Goal: Transaction & Acquisition: Purchase product/service

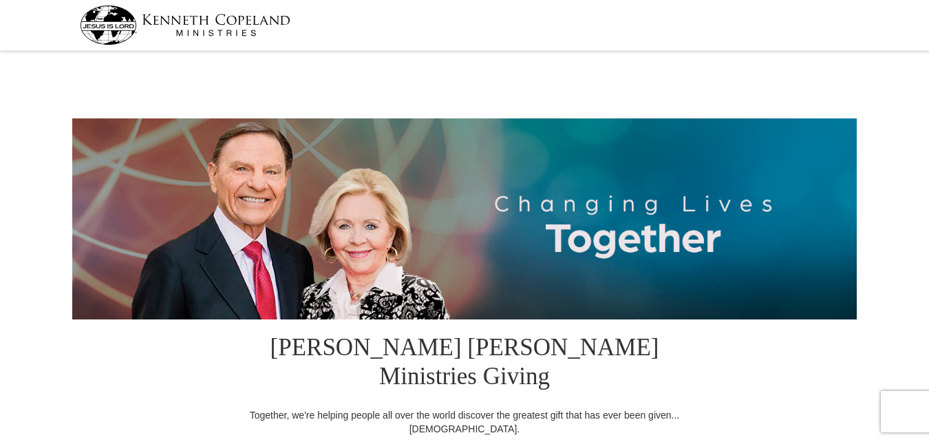
select select "KS"
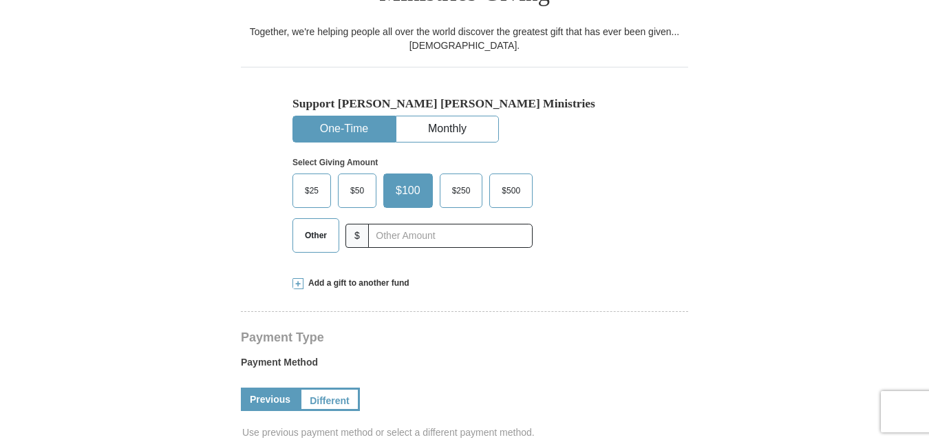
scroll to position [387, 0]
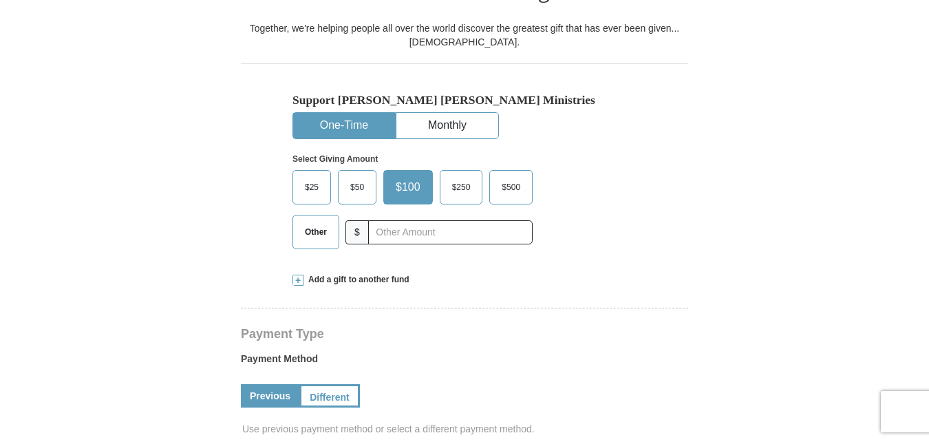
click at [308, 177] on span "$25" at bounding box center [312, 187] width 28 height 21
click at [0, 0] on input "$25" at bounding box center [0, 0] width 0 height 0
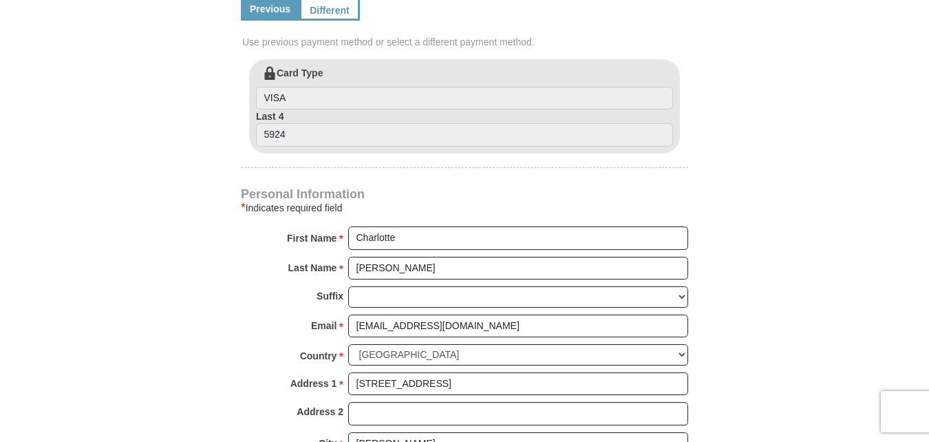
scroll to position [1160, 0]
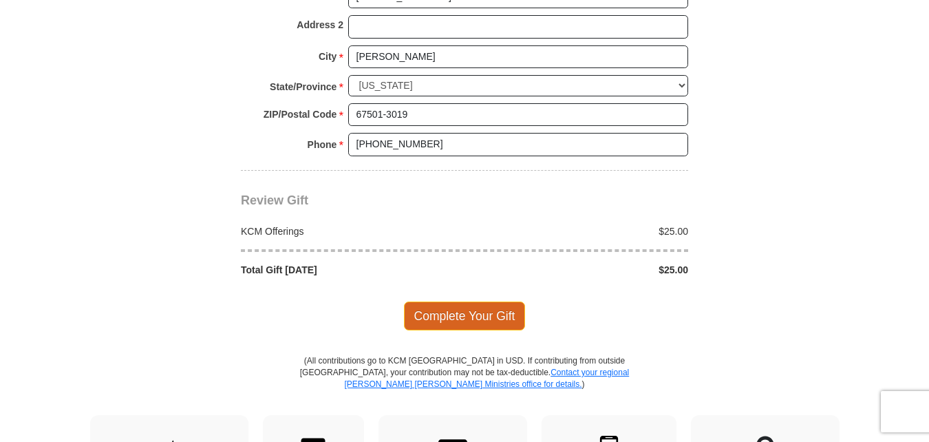
click at [455, 301] on span "Complete Your Gift" at bounding box center [465, 315] width 122 height 29
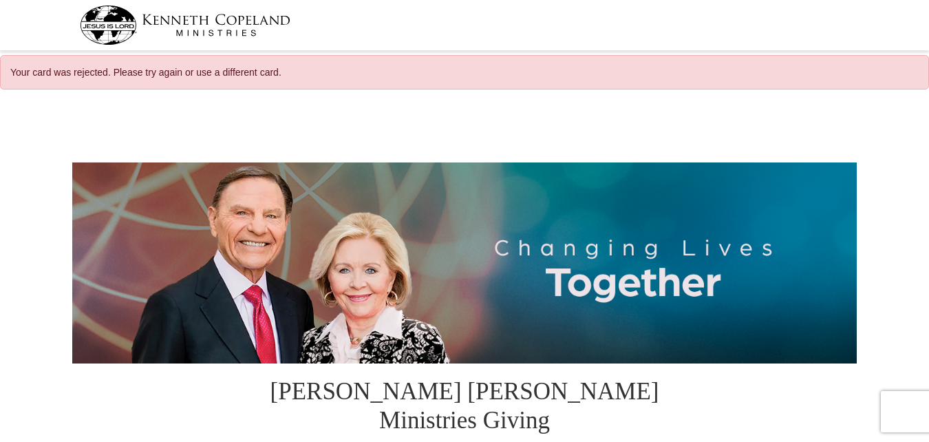
select select "KS"
click at [468, 280] on img at bounding box center [464, 262] width 784 height 201
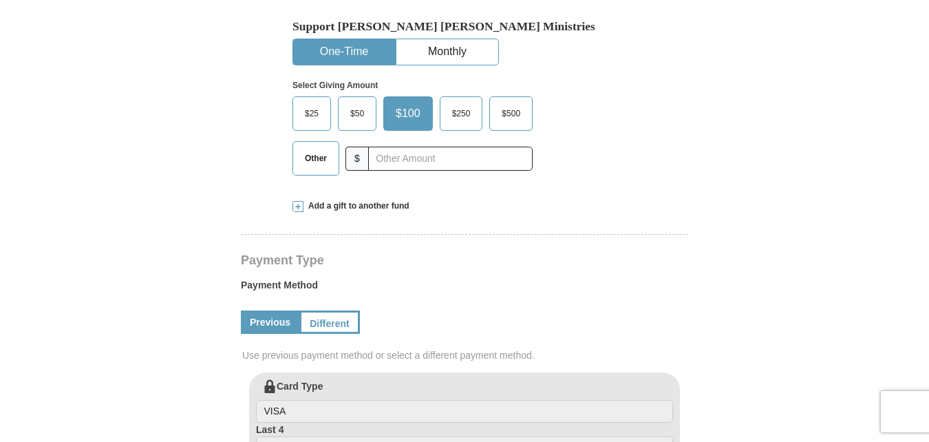
scroll to position [484, 0]
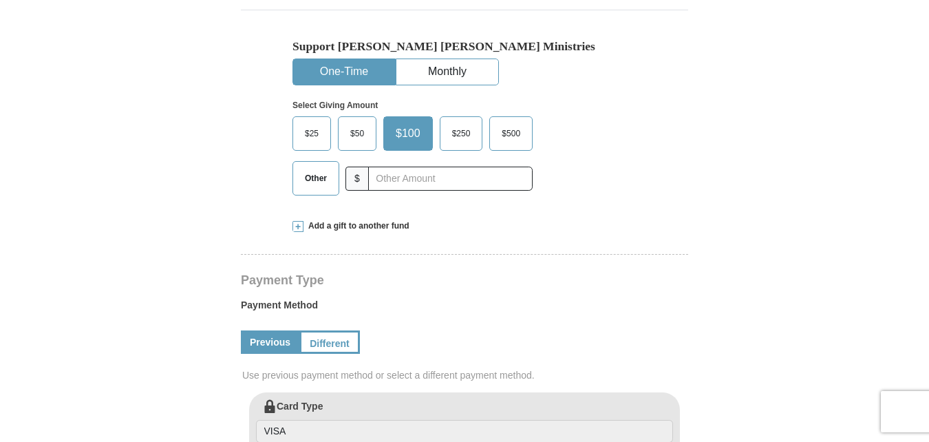
click at [309, 123] on span "$25" at bounding box center [312, 133] width 28 height 21
click at [0, 0] on input "$25" at bounding box center [0, 0] width 0 height 0
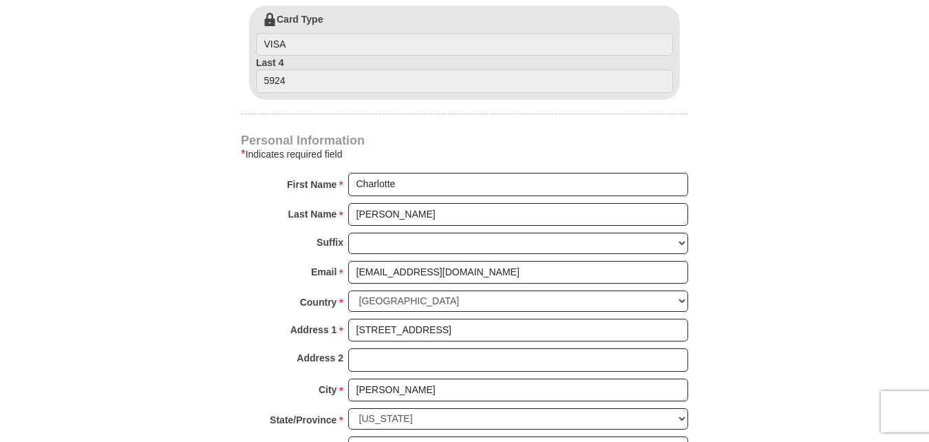
scroll to position [1257, 0]
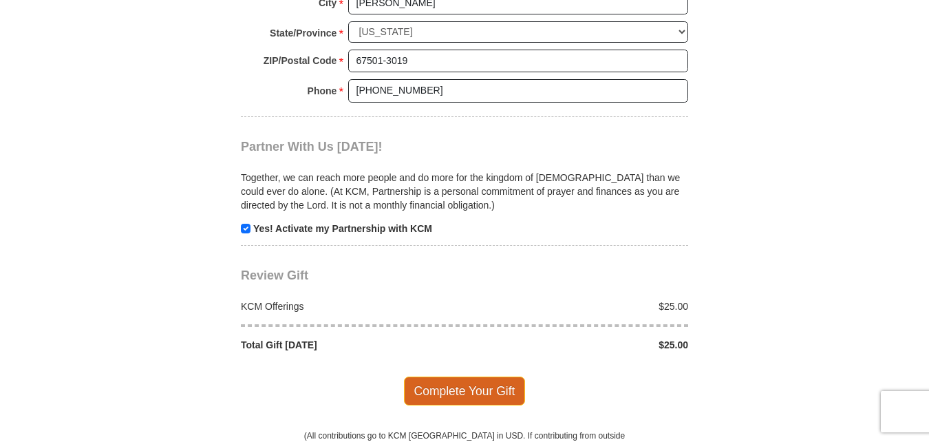
click at [483, 376] on span "Complete Your Gift" at bounding box center [465, 390] width 122 height 29
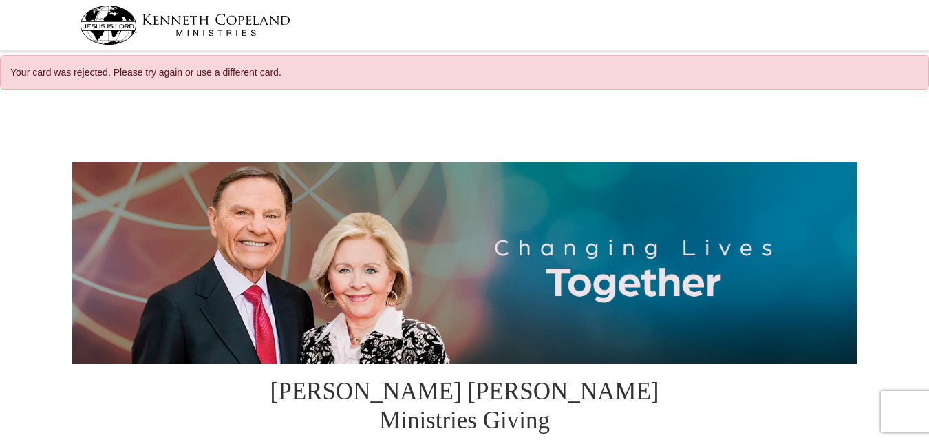
select select "KS"
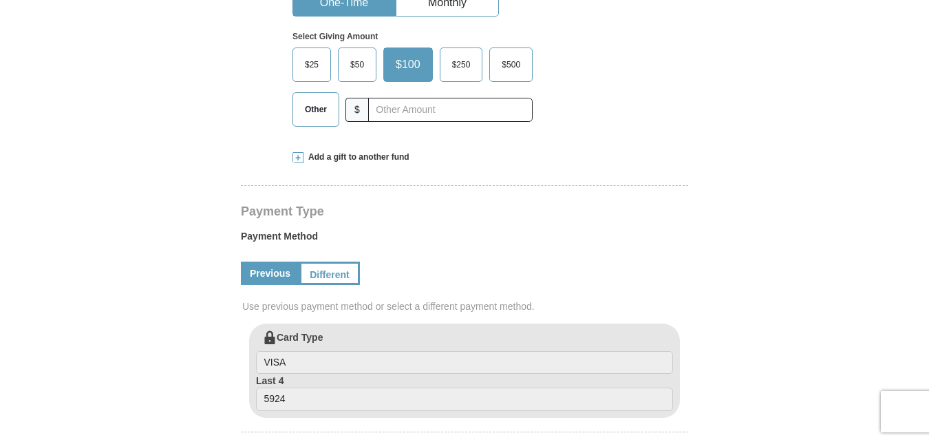
scroll to position [512, 0]
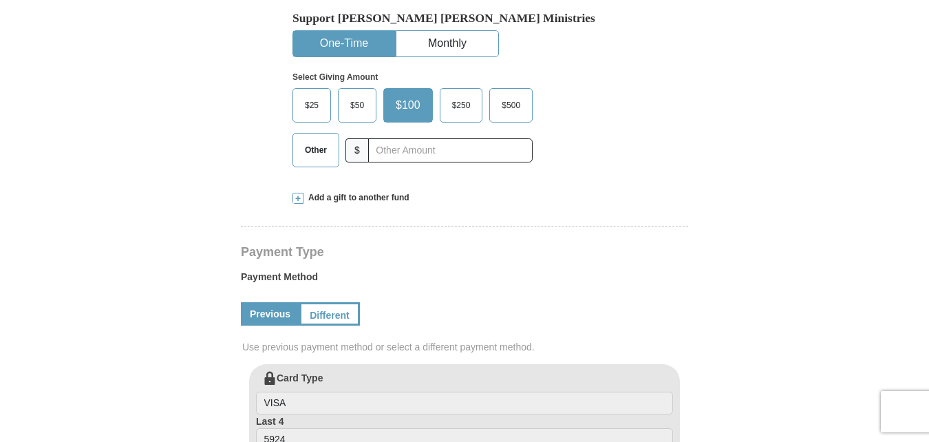
click at [310, 95] on span "$25" at bounding box center [312, 105] width 28 height 21
click at [0, 0] on input "$25" at bounding box center [0, 0] width 0 height 0
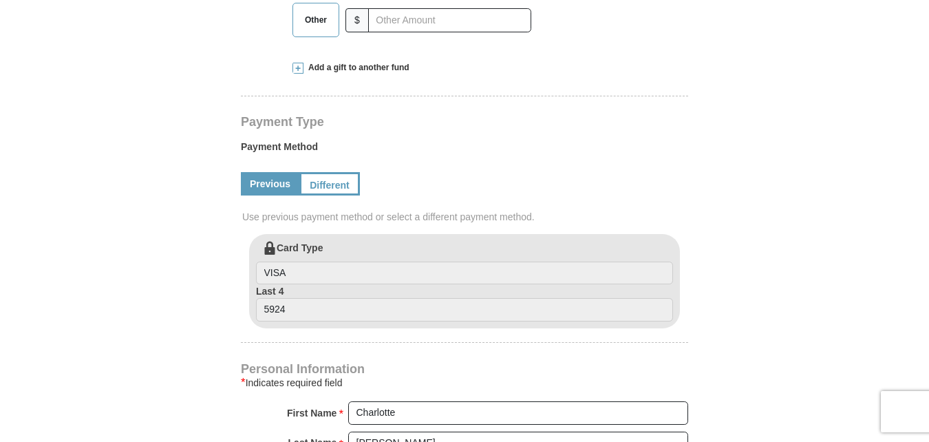
scroll to position [647, 0]
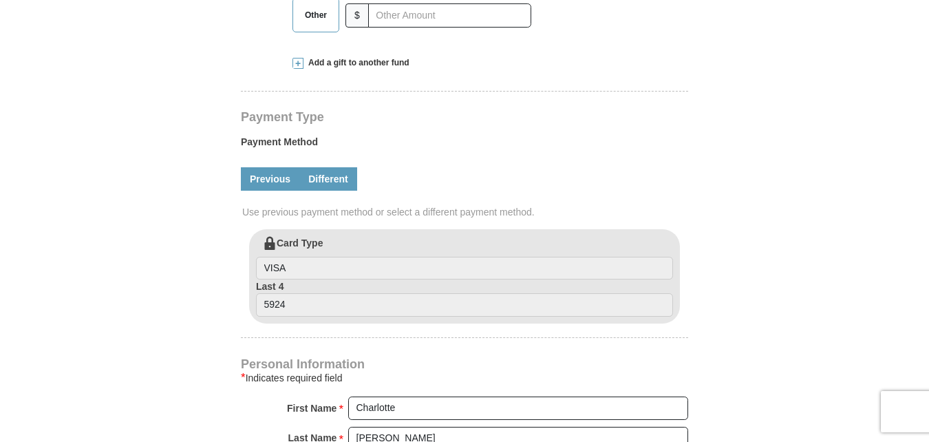
click at [329, 167] on link "Different" at bounding box center [328, 178] width 58 height 23
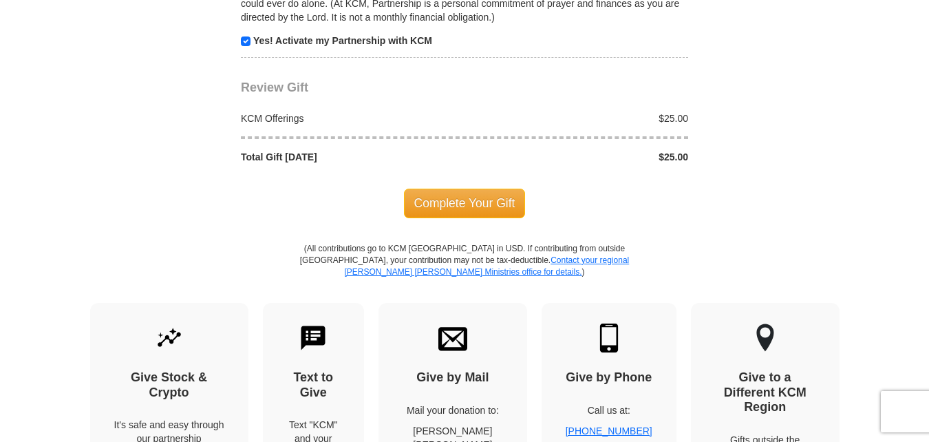
scroll to position [1588, 0]
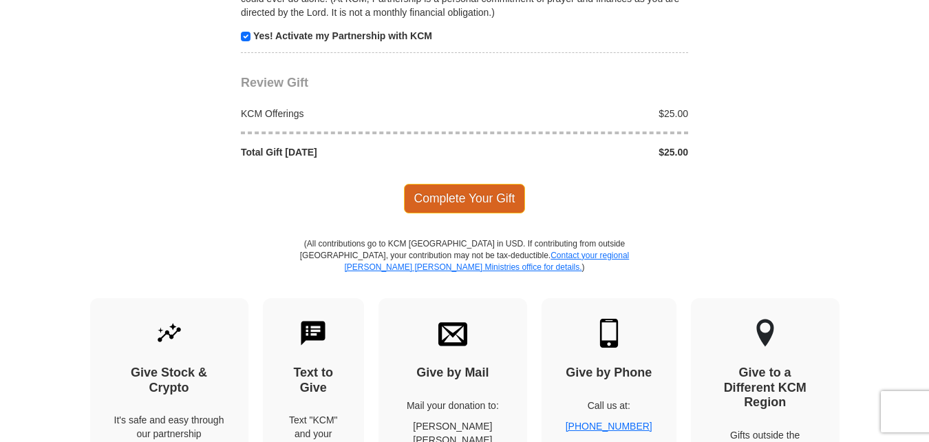
click at [477, 184] on span "Complete Your Gift" at bounding box center [465, 198] width 122 height 29
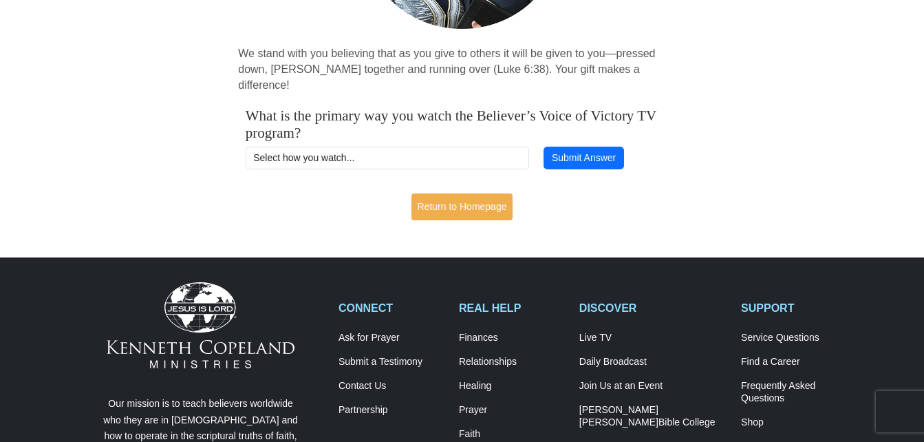
scroll to position [284, 0]
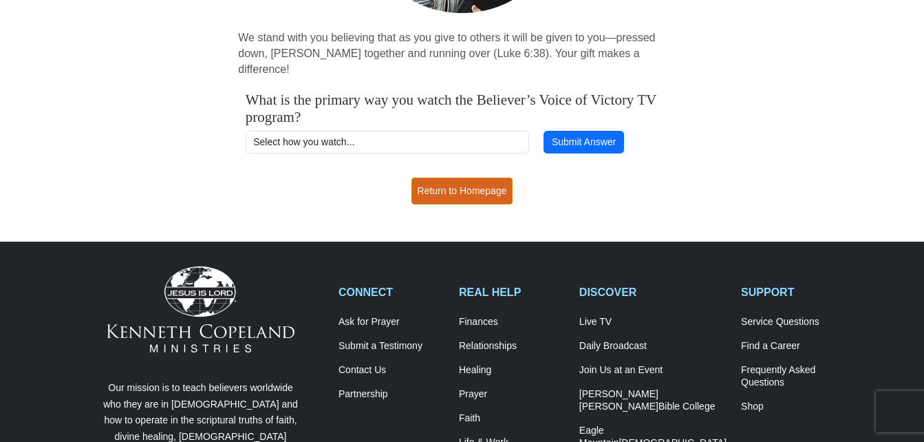
click at [457, 177] on link "Return to Homepage" at bounding box center [462, 190] width 102 height 27
